Goal: Task Accomplishment & Management: Manage account settings

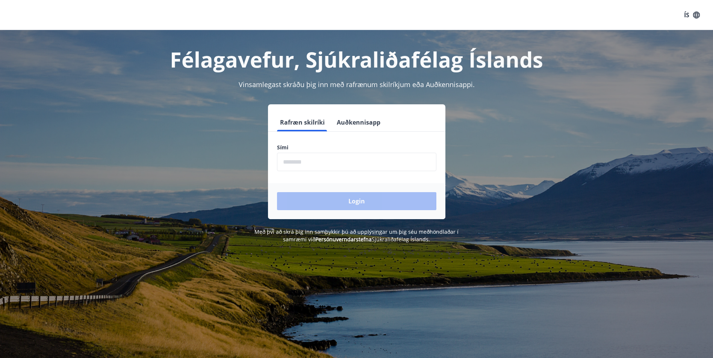
click at [318, 166] on input "phone" at bounding box center [356, 162] width 159 height 18
type input "********"
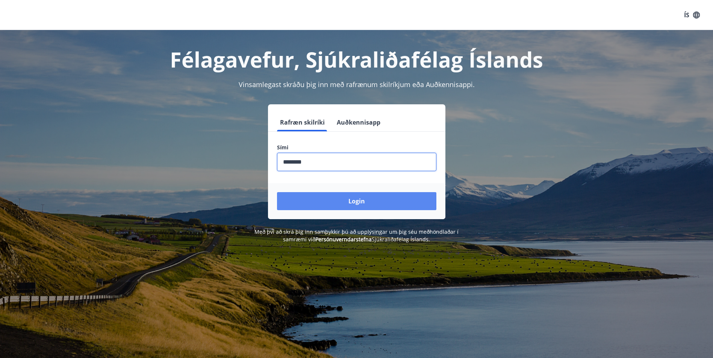
click at [362, 202] on button "Login" at bounding box center [356, 201] width 159 height 18
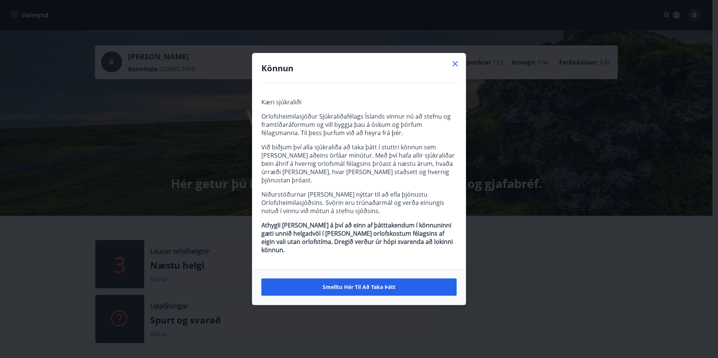
click at [454, 68] on icon at bounding box center [455, 63] width 9 height 9
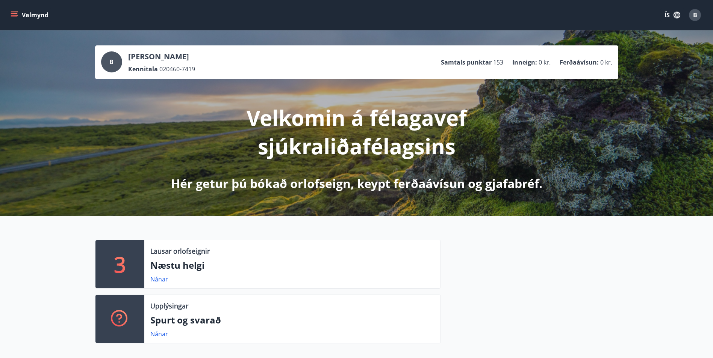
click at [15, 13] on icon "menu" at bounding box center [14, 13] width 7 height 1
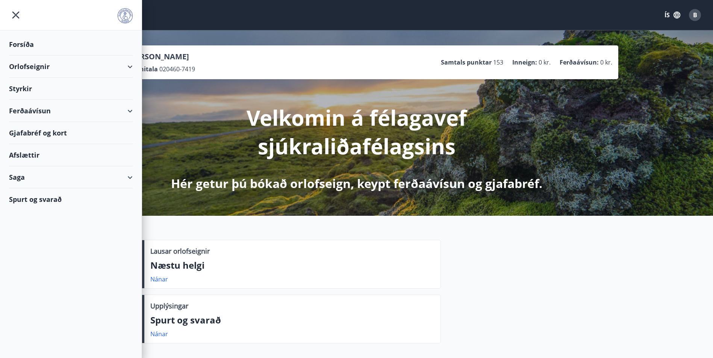
click at [98, 136] on div "Gjafabréf og kort" at bounding box center [71, 133] width 124 height 22
click at [35, 66] on div "Orlofseignir" at bounding box center [71, 67] width 124 height 22
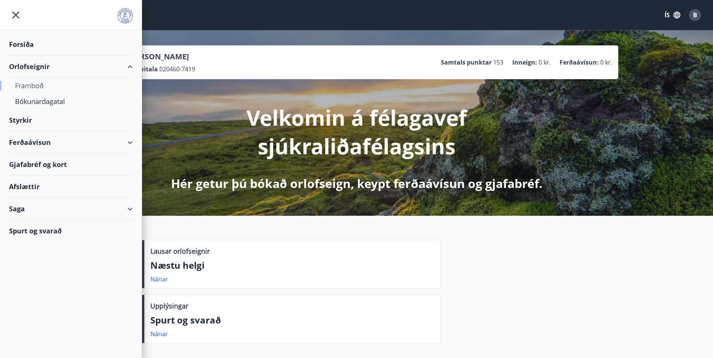
click at [33, 86] on div "Framboð" at bounding box center [71, 86] width 112 height 16
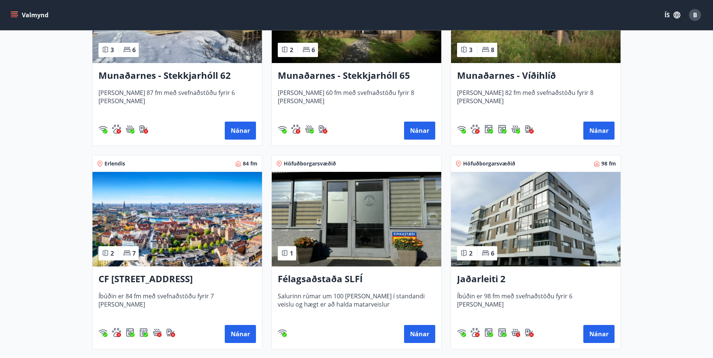
scroll to position [225, 0]
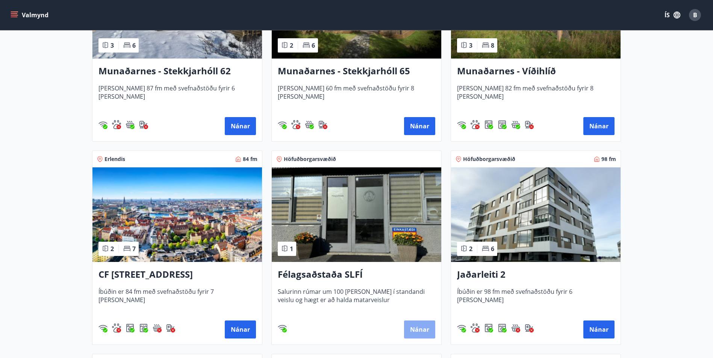
click at [412, 331] on button "Nánar" at bounding box center [419, 330] width 31 height 18
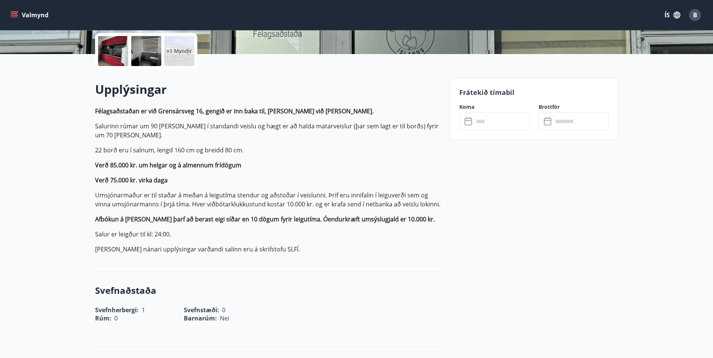
scroll to position [75, 0]
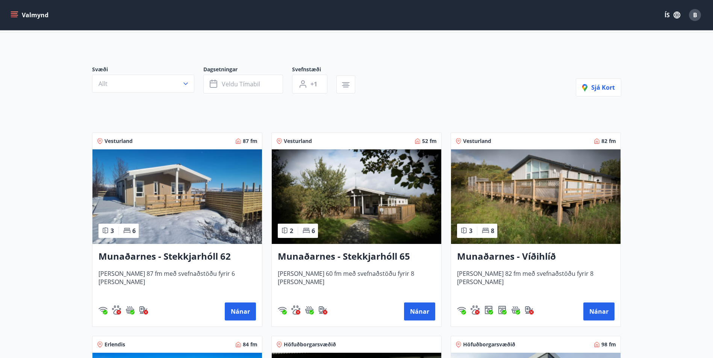
scroll to position [75, 0]
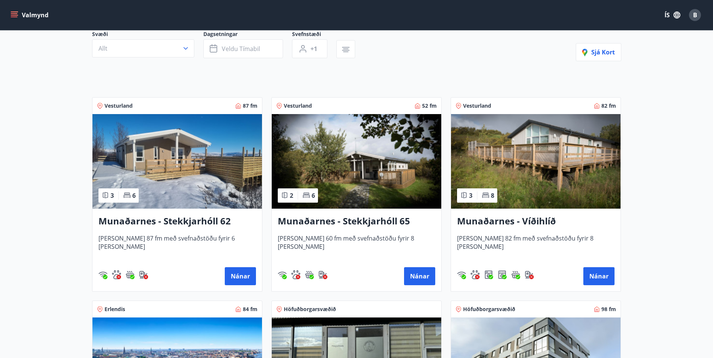
click at [369, 221] on h3 "Munaðarnes - Stekkjarhóll 65" at bounding box center [356, 222] width 157 height 14
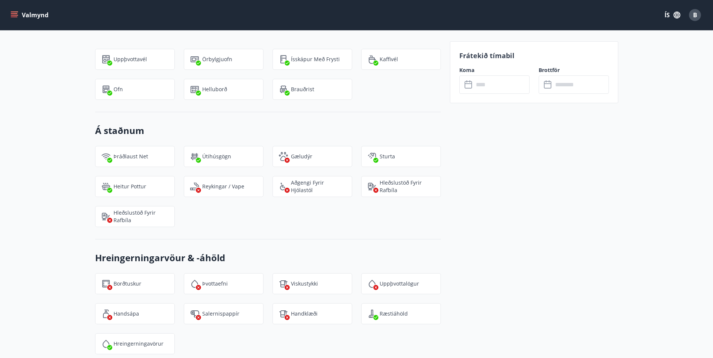
scroll to position [864, 0]
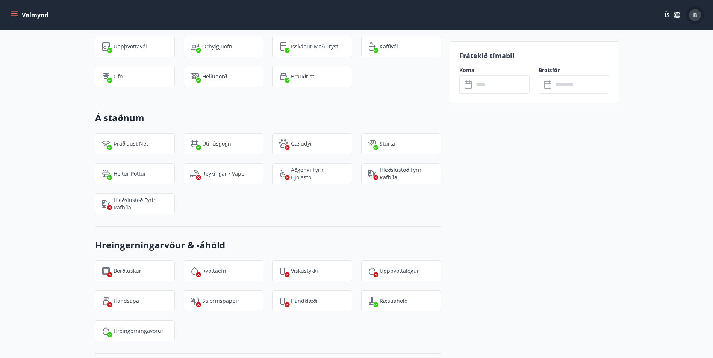
click at [696, 18] on span "B" at bounding box center [695, 15] width 4 height 8
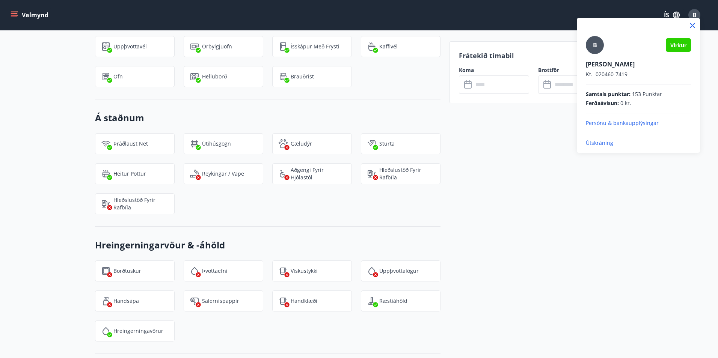
click at [603, 147] on div "B Virkur Birna Björnsdóttir Kt. 020460-7419 Samtals punktar : 153 Punktar Ferða…" at bounding box center [638, 85] width 123 height 135
click at [605, 143] on p "Útskráning" at bounding box center [638, 143] width 105 height 8
click at [604, 143] on p "Útskráning" at bounding box center [638, 143] width 105 height 8
click at [693, 24] on icon at bounding box center [692, 25] width 9 height 9
